Goal: Information Seeking & Learning: Understand process/instructions

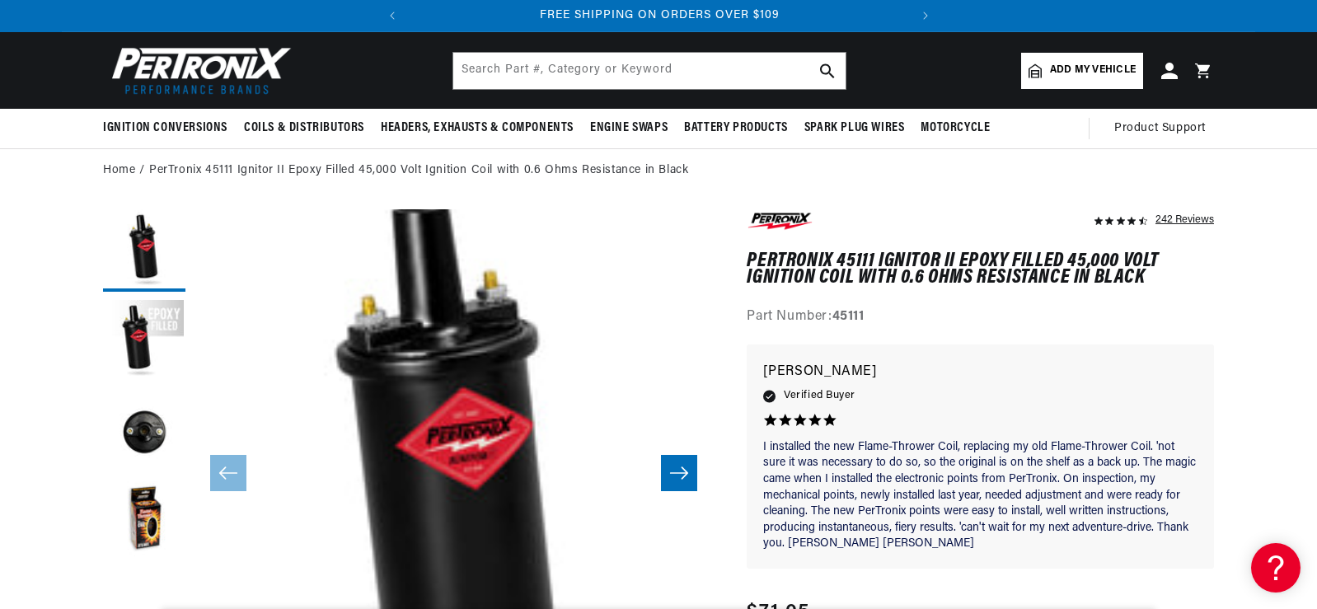
scroll to position [330, 0]
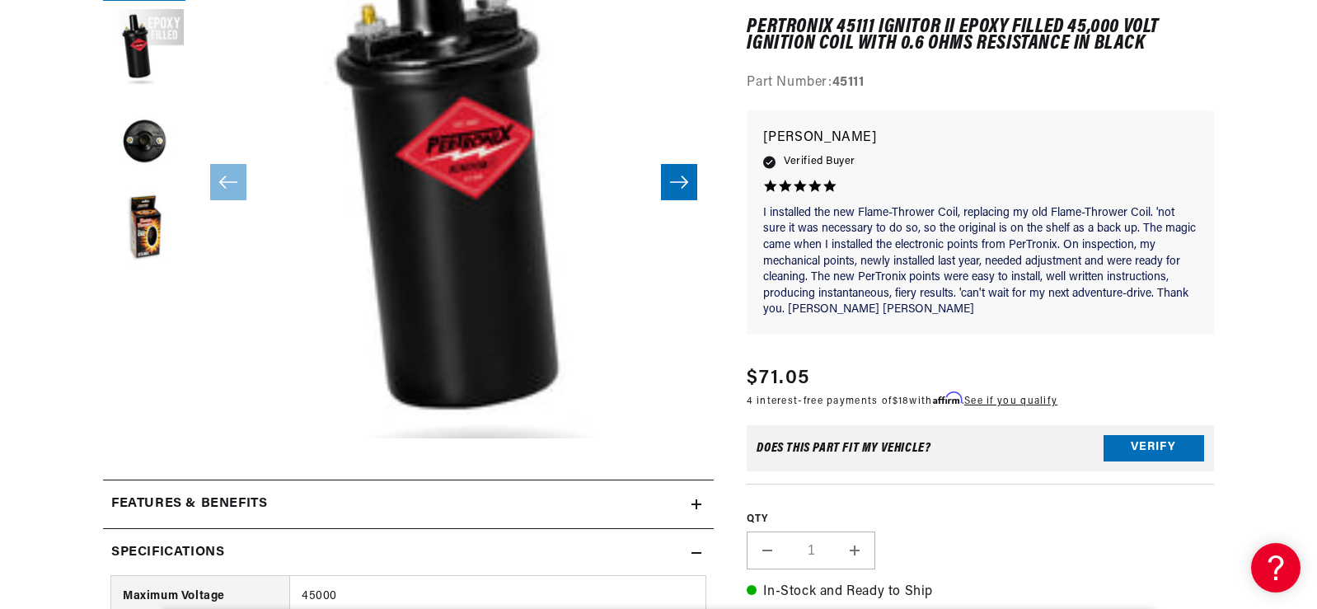
click at [690, 502] on div "Features & Benefits" at bounding box center [397, 504] width 589 height 21
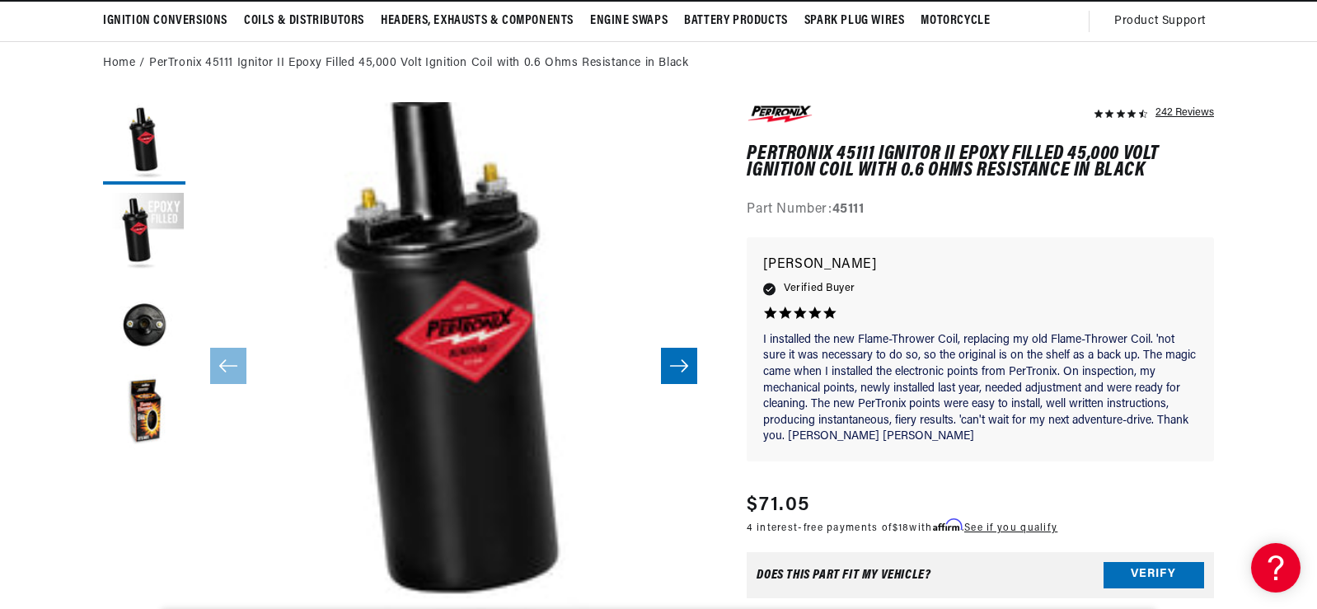
scroll to position [0, 0]
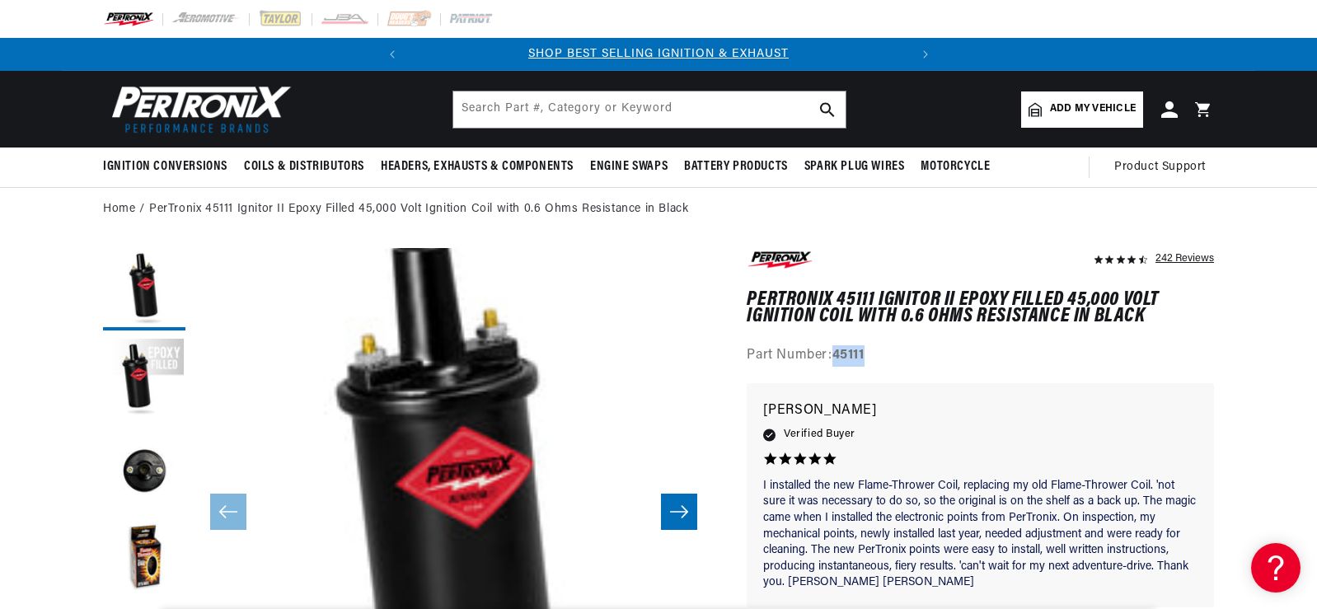
drag, startPoint x: 890, startPoint y: 358, endPoint x: 835, endPoint y: 356, distance: 55.3
click at [835, 356] on div "Part Number: 45111" at bounding box center [980, 355] width 467 height 21
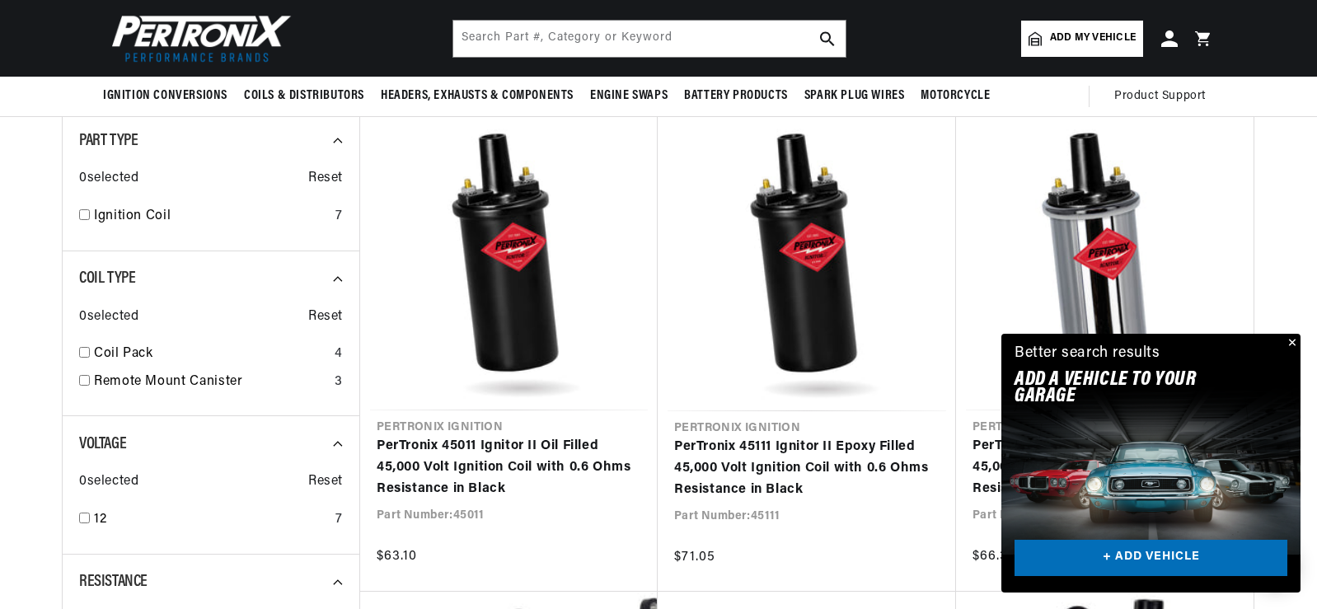
scroll to position [0, 235]
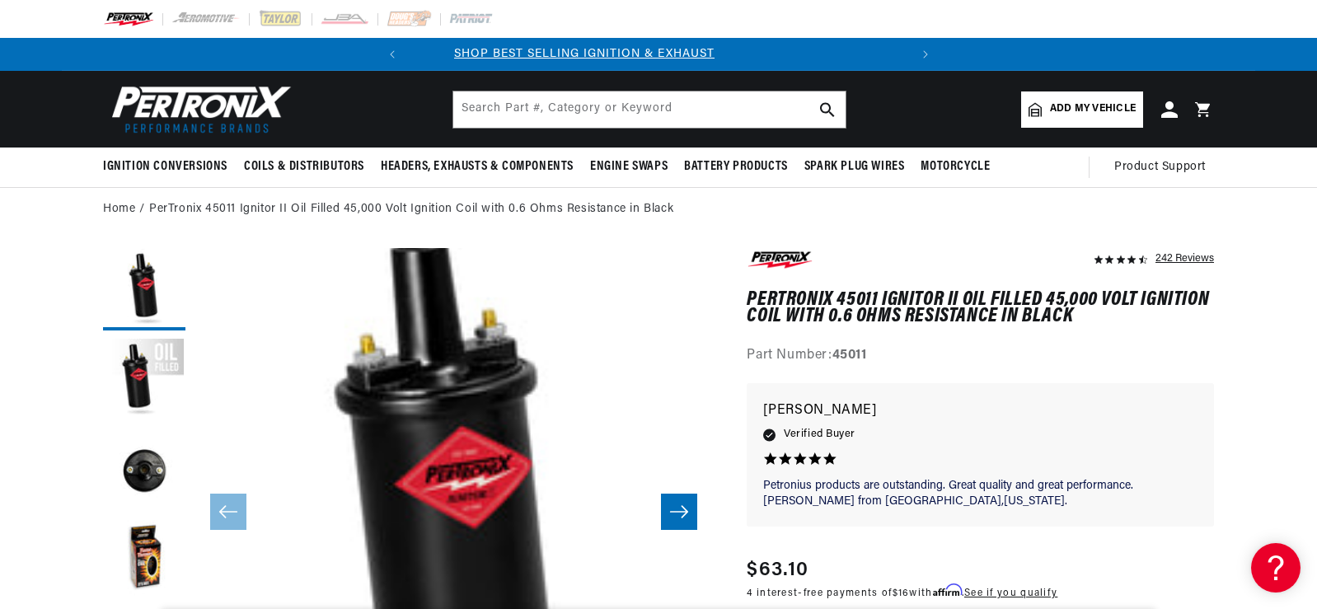
scroll to position [0, 11]
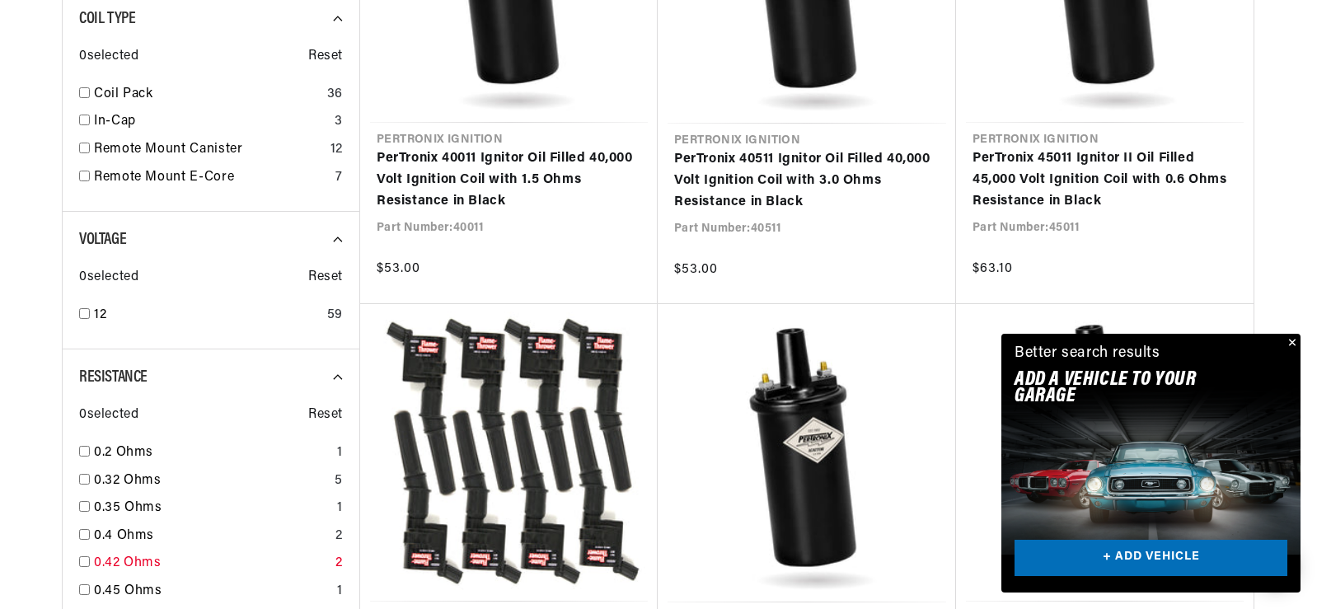
scroll to position [989, 0]
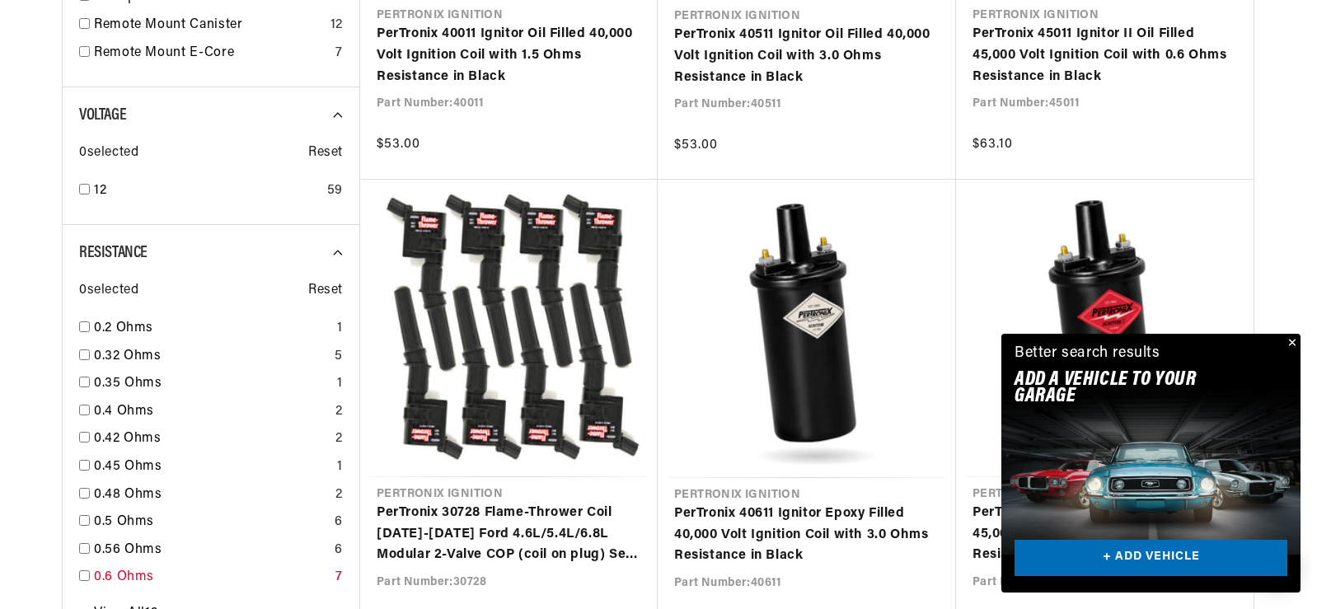
click at [87, 578] on input "checkbox" at bounding box center [84, 575] width 11 height 11
checkbox input "false"
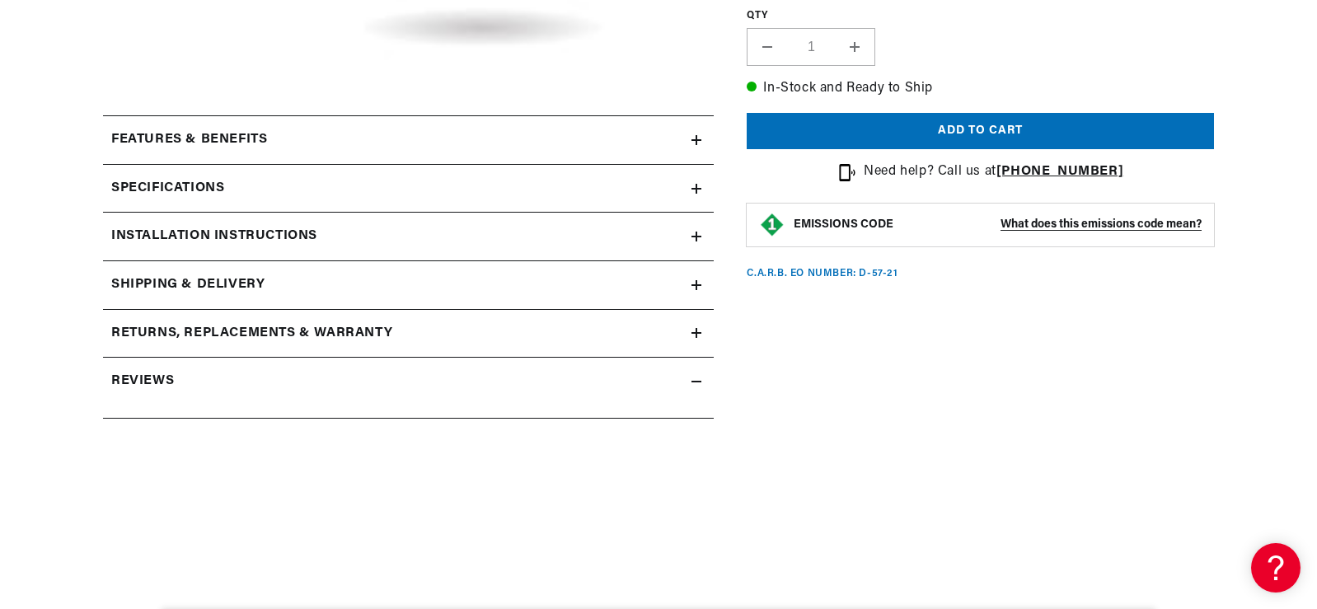
scroll to position [742, 0]
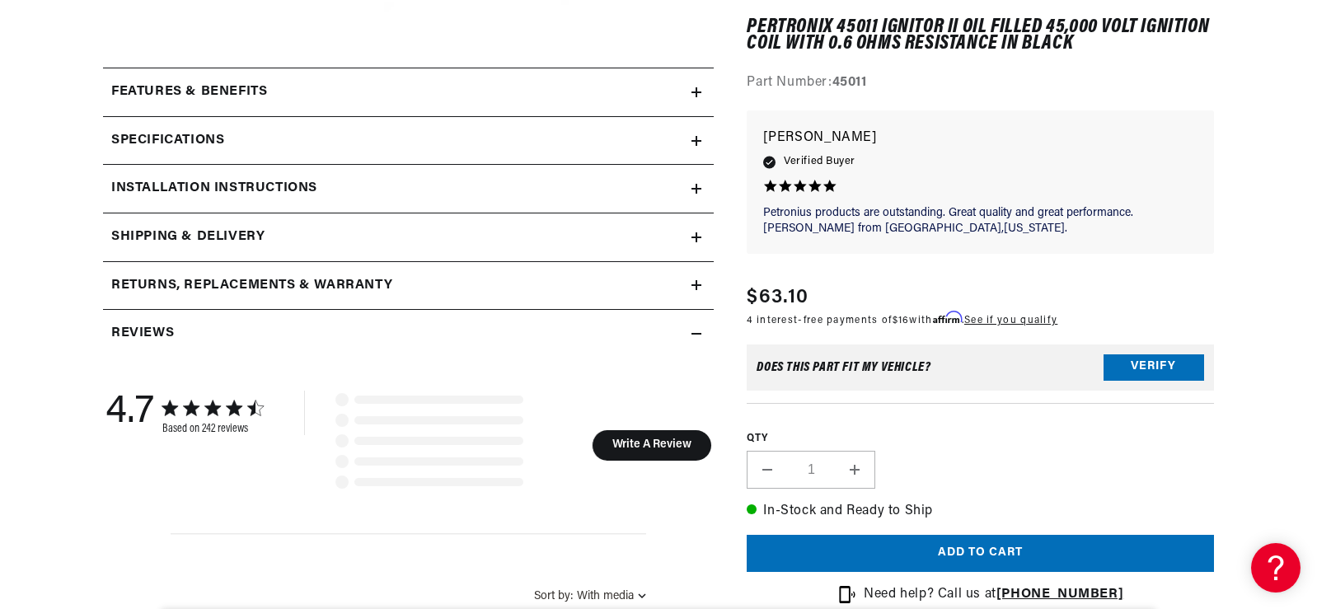
click at [274, 177] on summary "Installation instructions" at bounding box center [408, 189] width 611 height 48
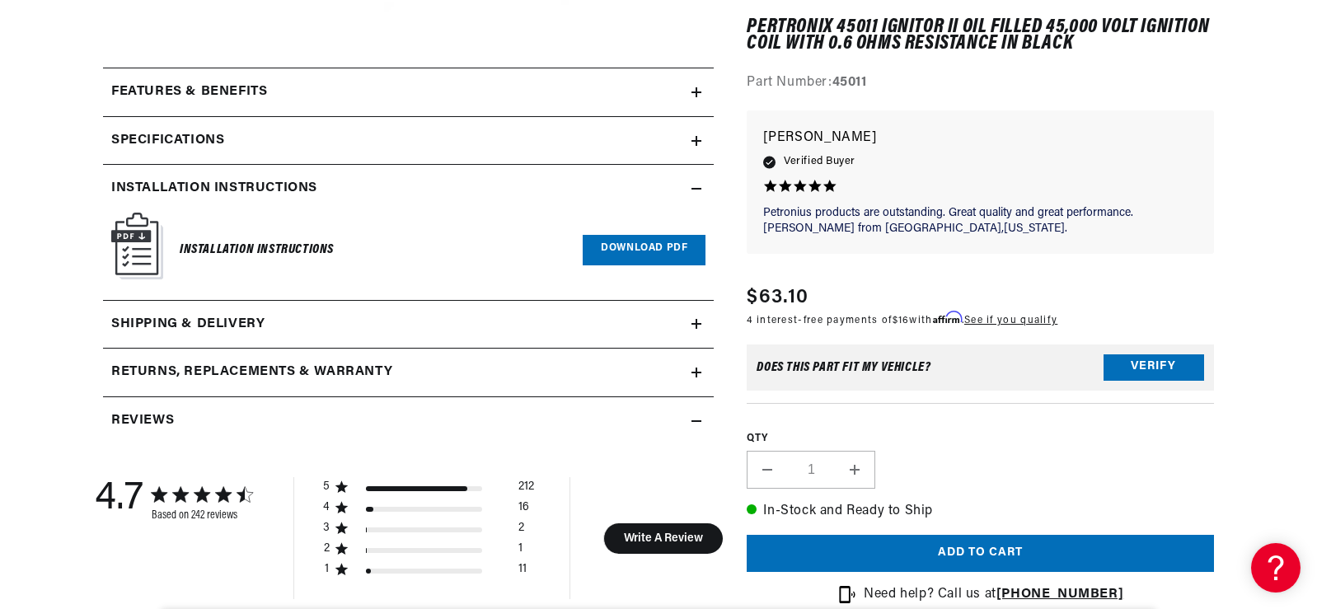
click at [630, 251] on link "Download PDF" at bounding box center [644, 250] width 123 height 30
click at [304, 151] on summary "Specifications" at bounding box center [408, 141] width 611 height 48
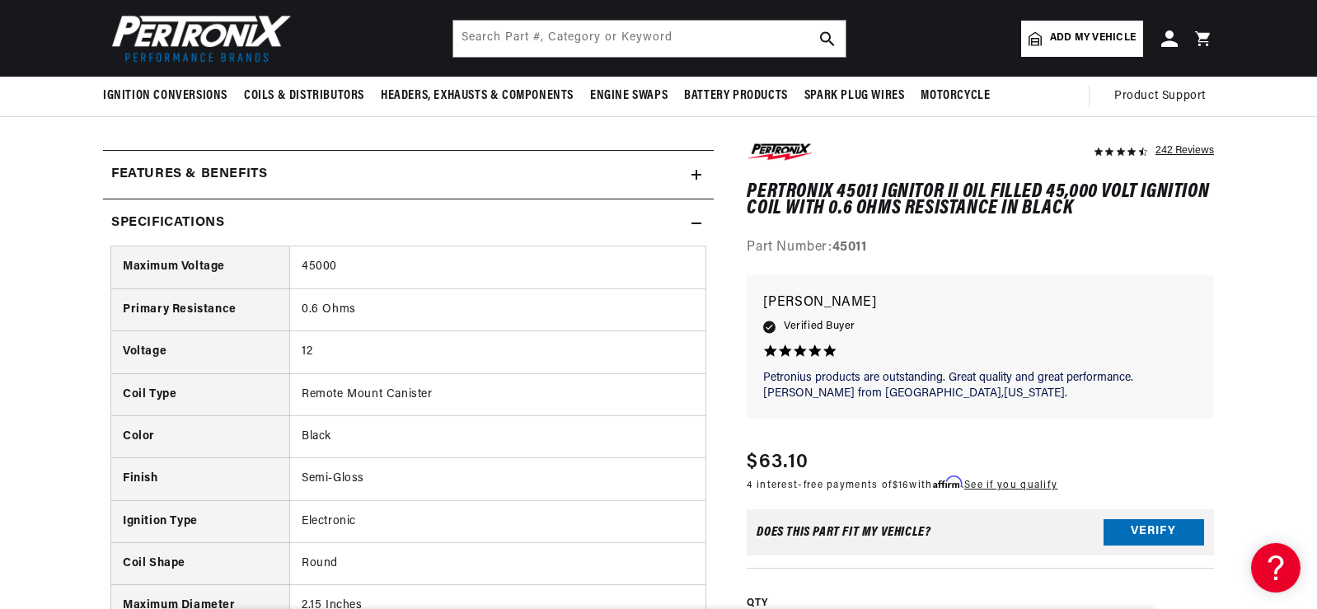
scroll to position [0, 1]
